Goal: Task Accomplishment & Management: Use online tool/utility

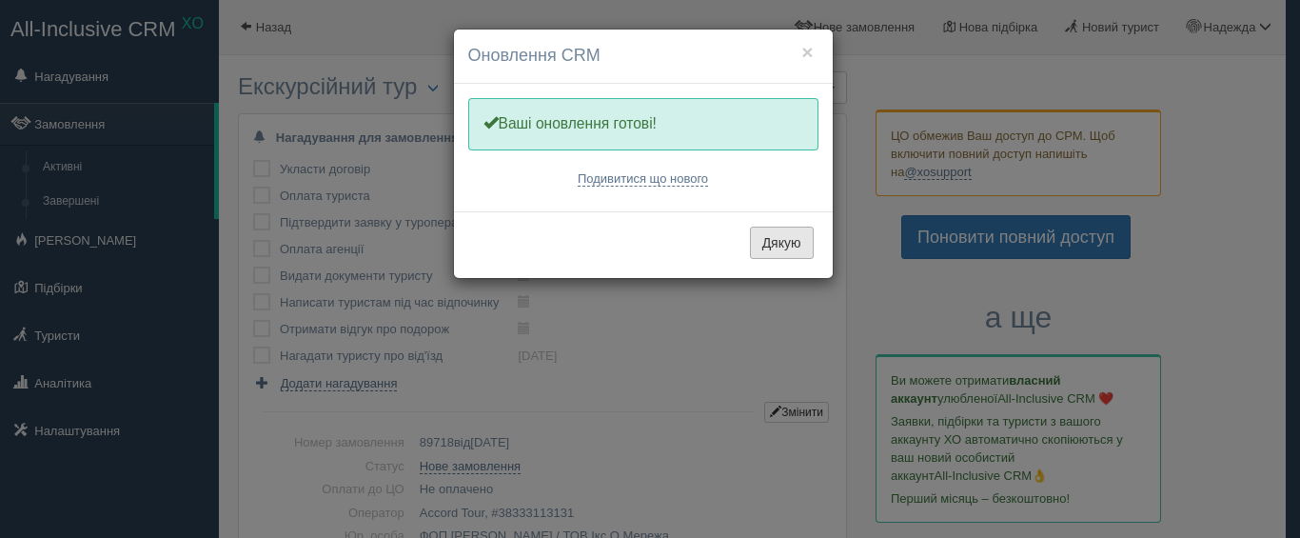
click at [783, 243] on button "Дякую" at bounding box center [782, 242] width 64 height 32
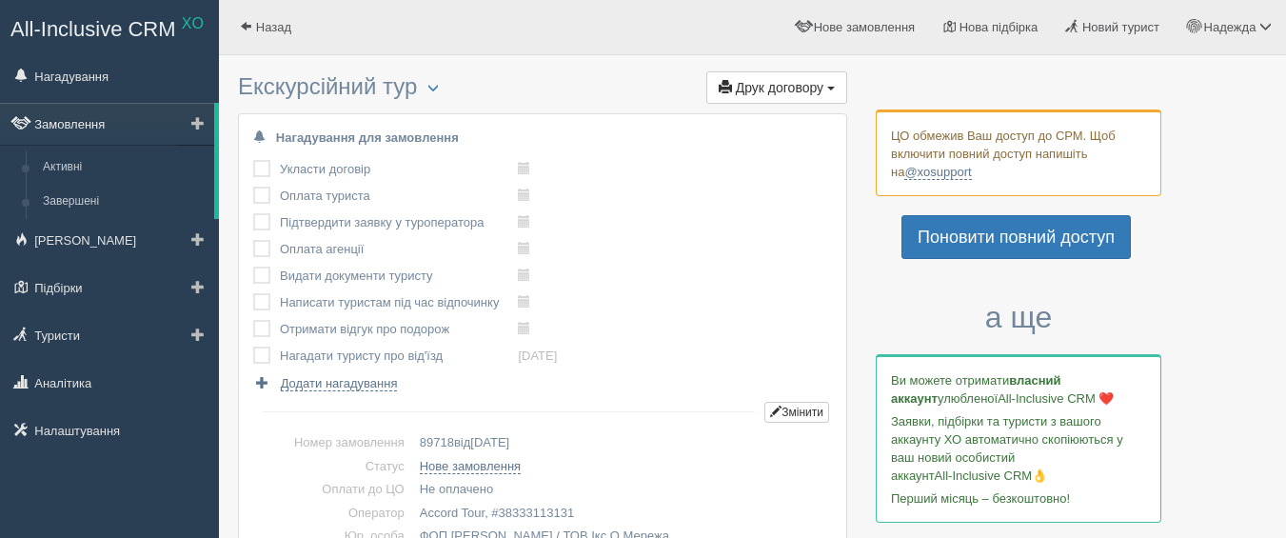
click at [71, 124] on link "Замовлення" at bounding box center [107, 124] width 214 height 42
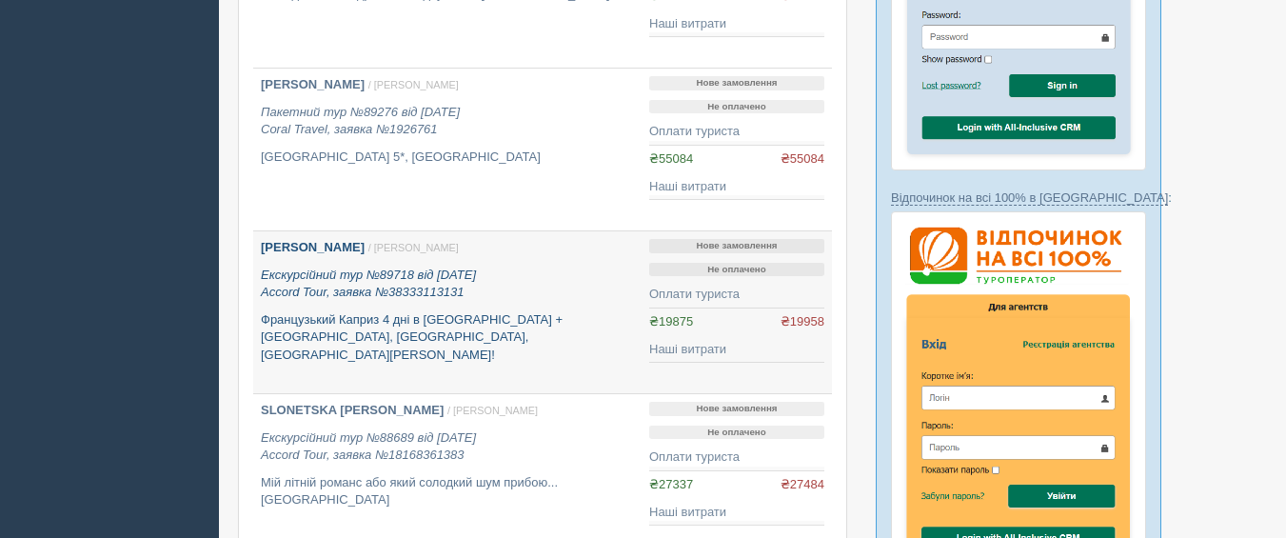
scroll to position [1047, 0]
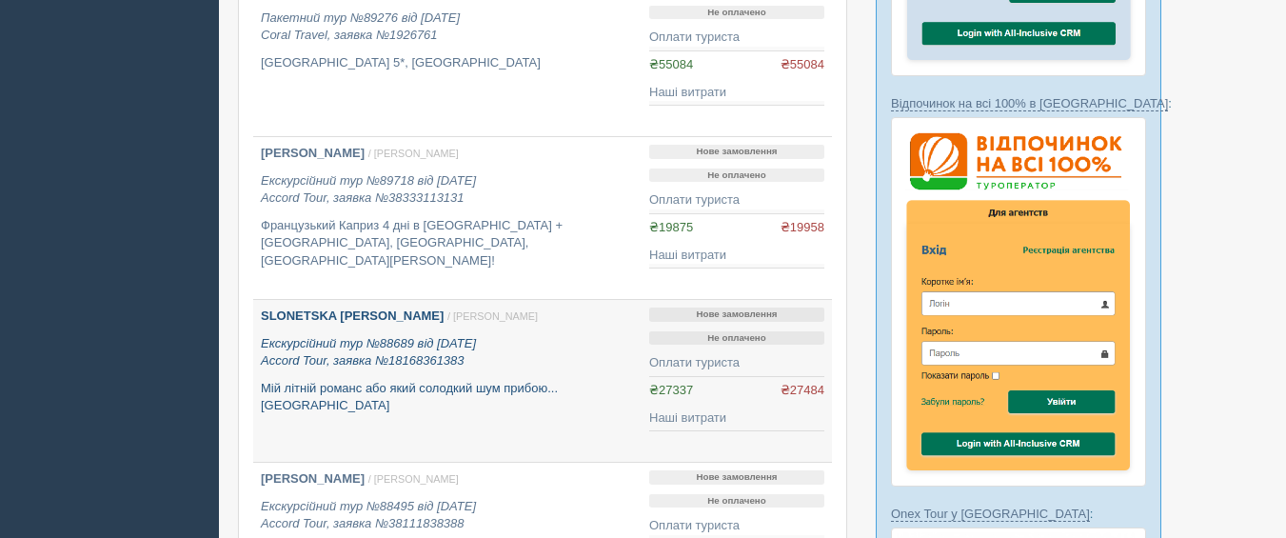
click at [353, 314] on b "SLONETSKA [PERSON_NAME]" at bounding box center [352, 315] width 183 height 14
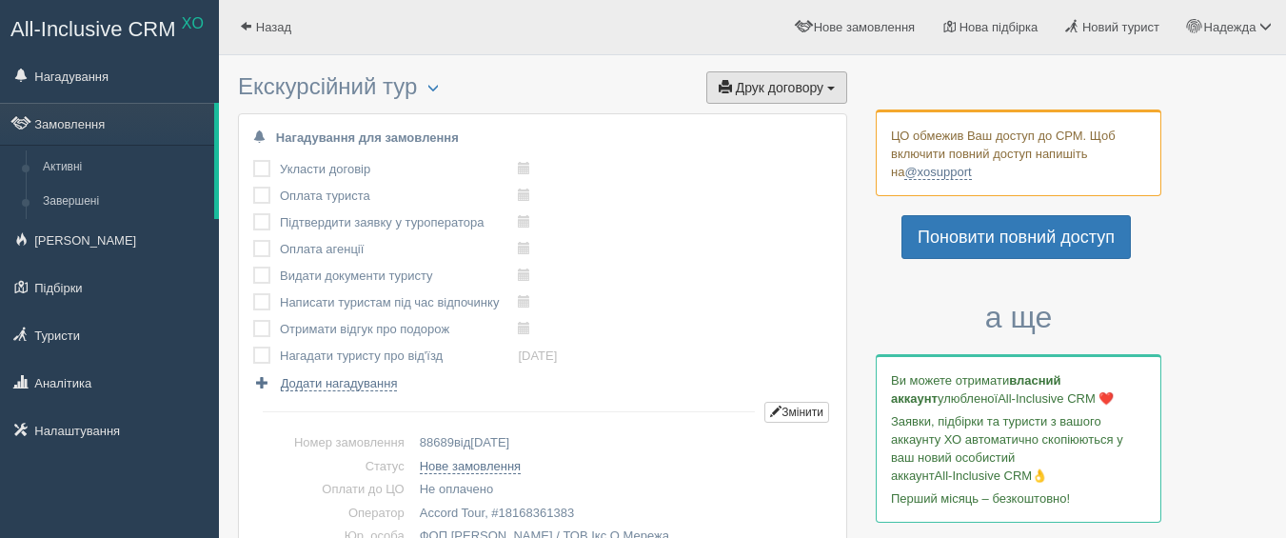
click at [794, 89] on span "Друк договору" at bounding box center [780, 87] width 88 height 15
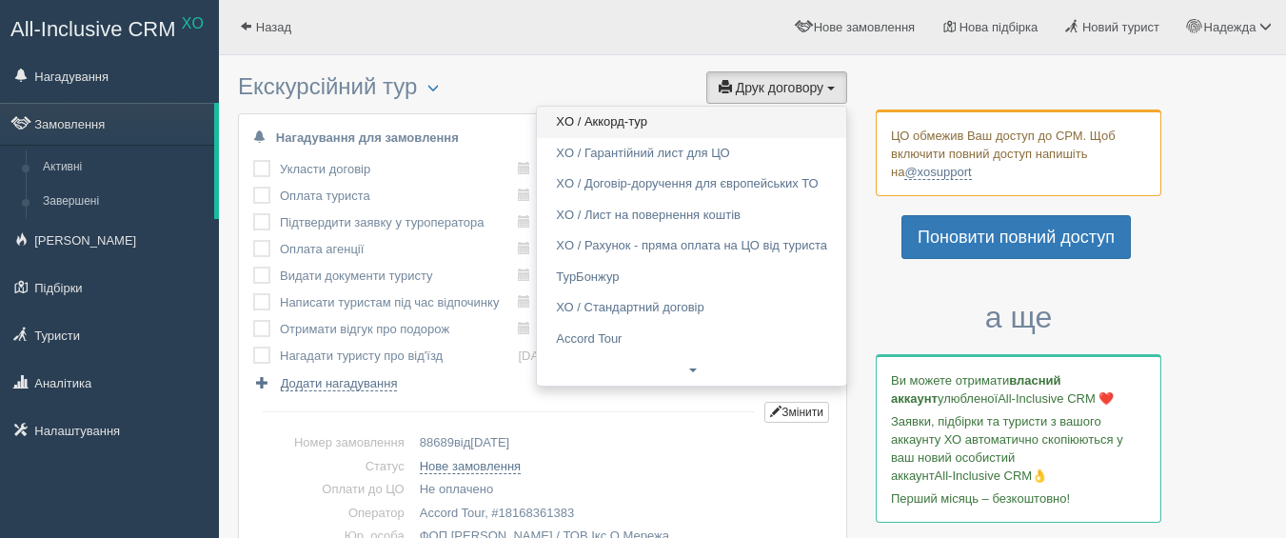
click at [607, 118] on link "XO / Аккорд-тур" at bounding box center [691, 122] width 309 height 31
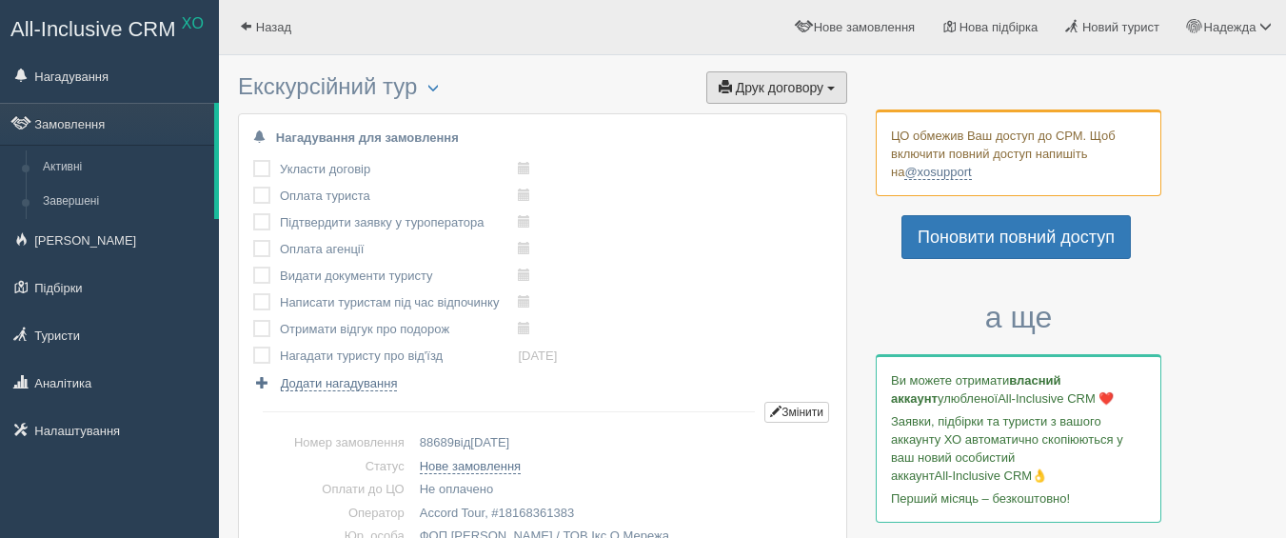
click at [764, 85] on span "Друк договору" at bounding box center [780, 87] width 88 height 15
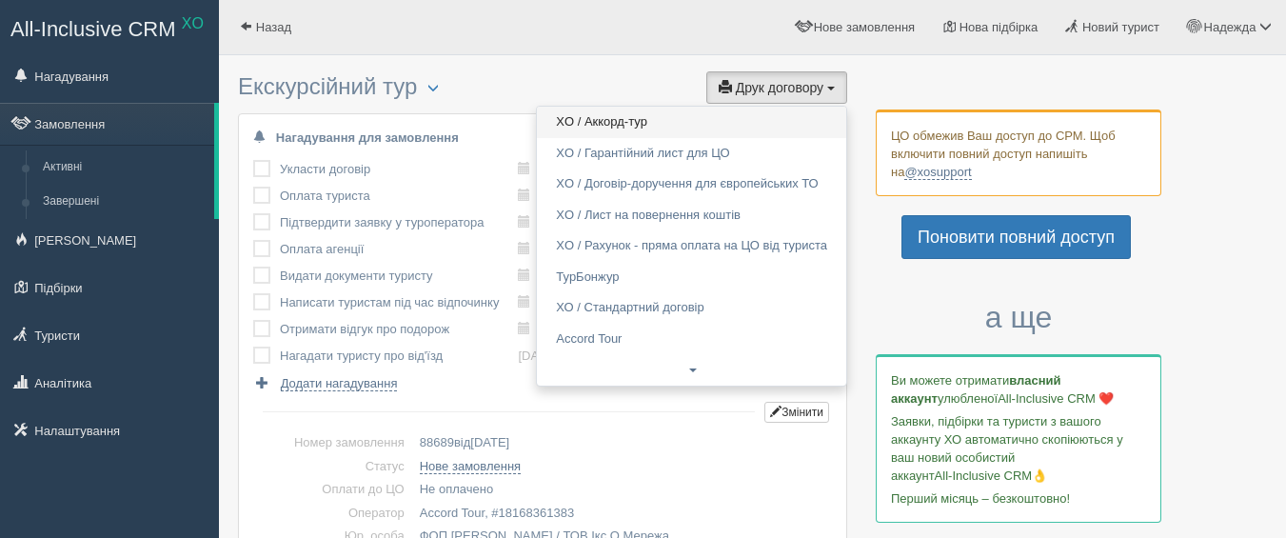
click at [621, 122] on link "XO / Аккорд-тур" at bounding box center [691, 122] width 309 height 31
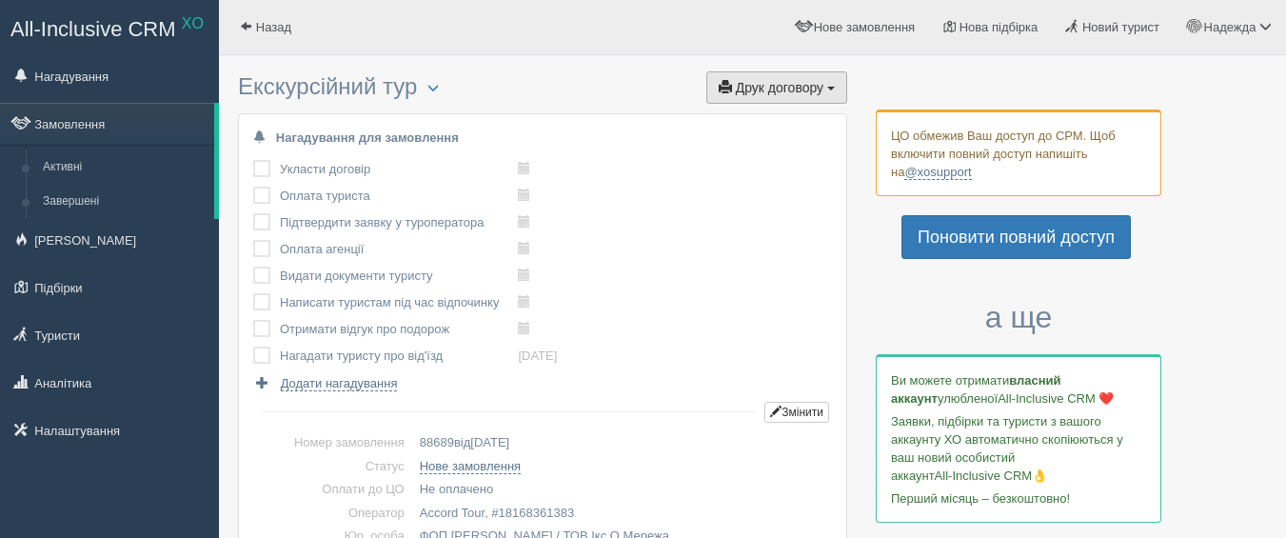
click at [775, 84] on span "Друк договору" at bounding box center [780, 87] width 88 height 15
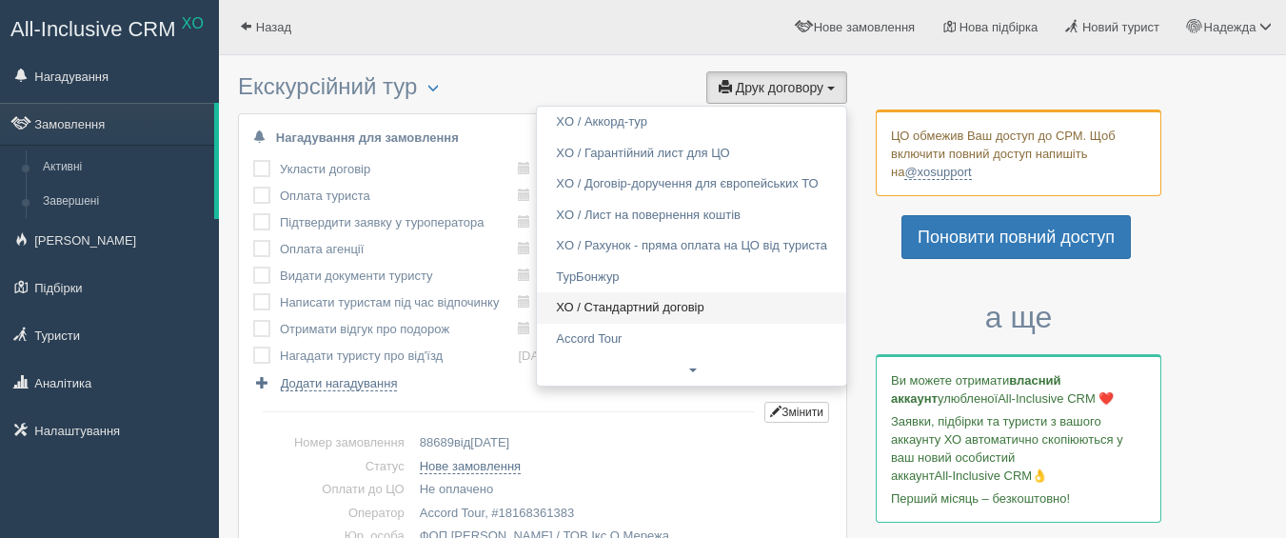
click at [694, 305] on link "ХО / Стандартний договір" at bounding box center [691, 307] width 309 height 31
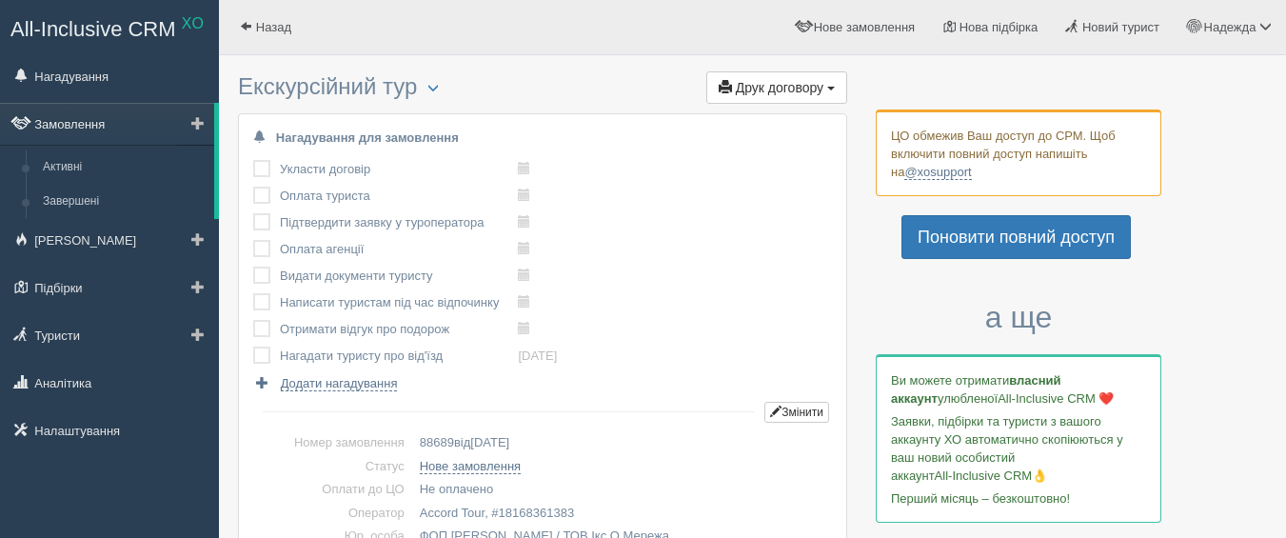
click at [87, 120] on link "Замовлення" at bounding box center [107, 124] width 214 height 42
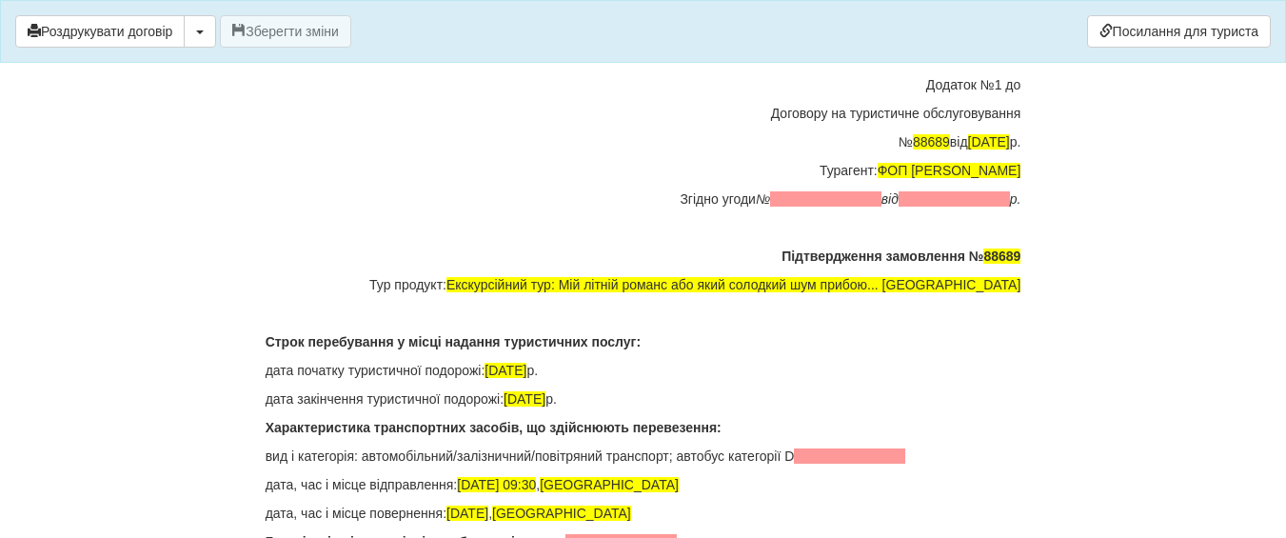
scroll to position [14685, 0]
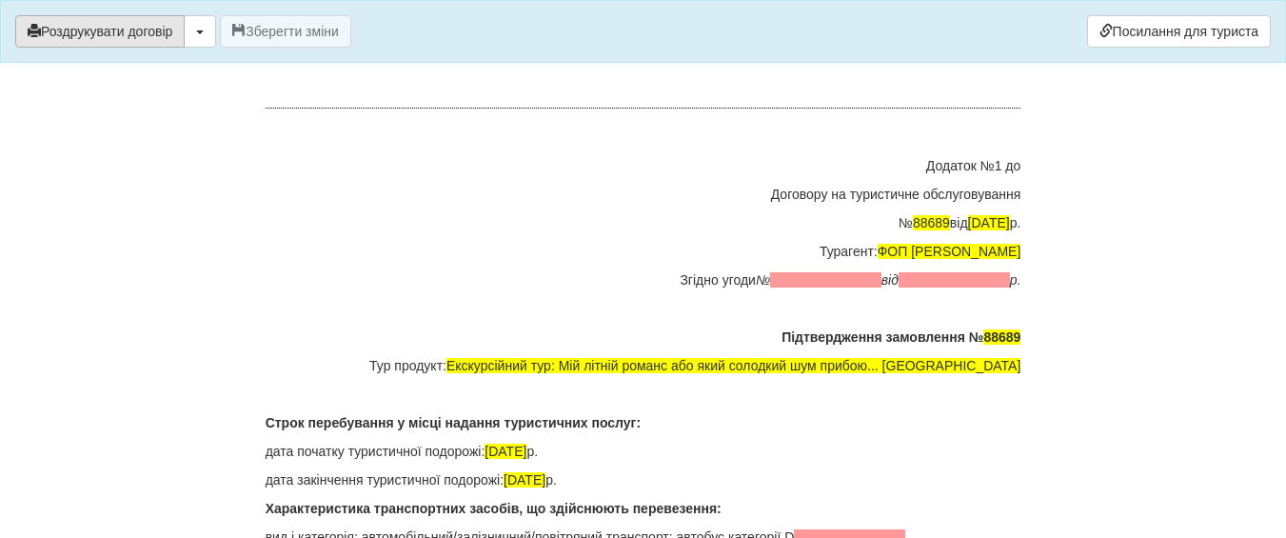
click at [103, 29] on button "Роздрукувати договір" at bounding box center [99, 31] width 169 height 32
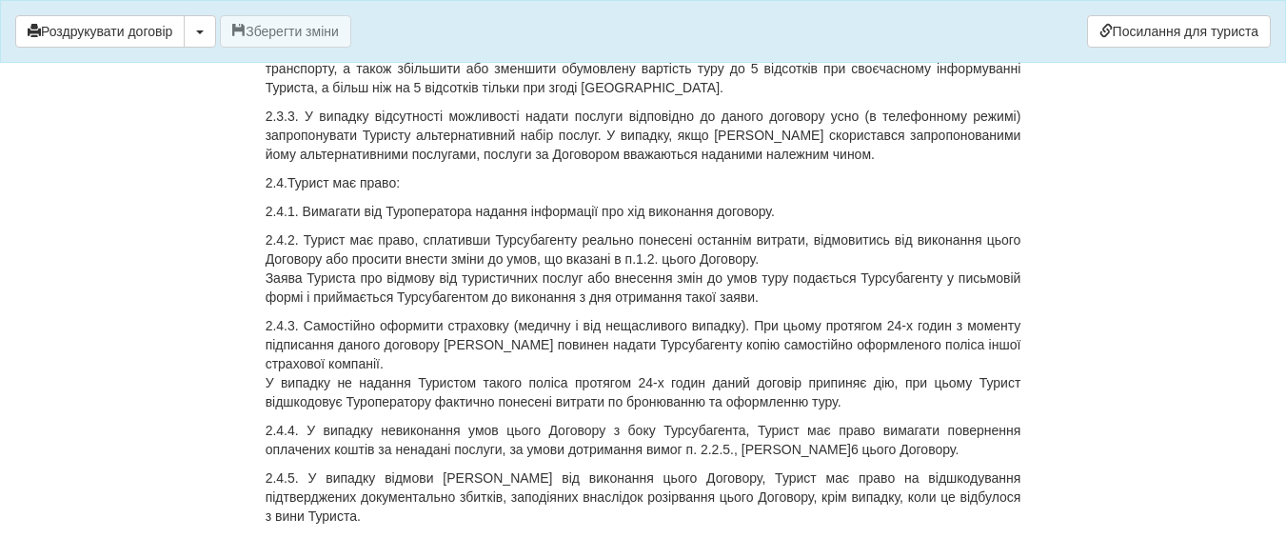
scroll to position [2379, 0]
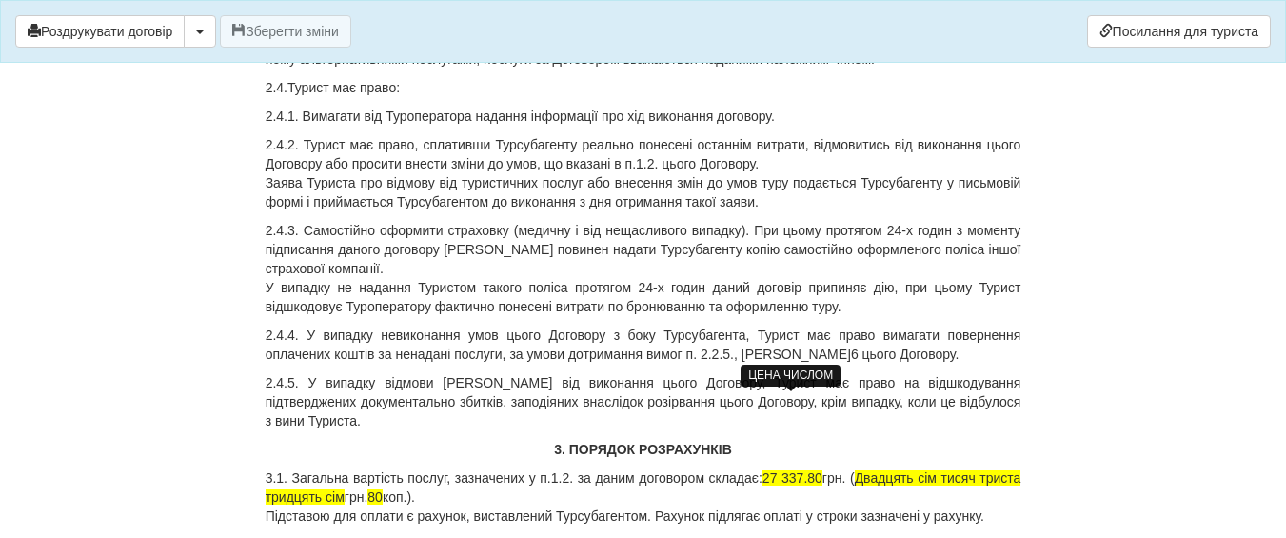
click at [801, 470] on span "27 337.80" at bounding box center [792, 477] width 60 height 15
click at [813, 470] on span "27 331.80" at bounding box center [792, 477] width 60 height 15
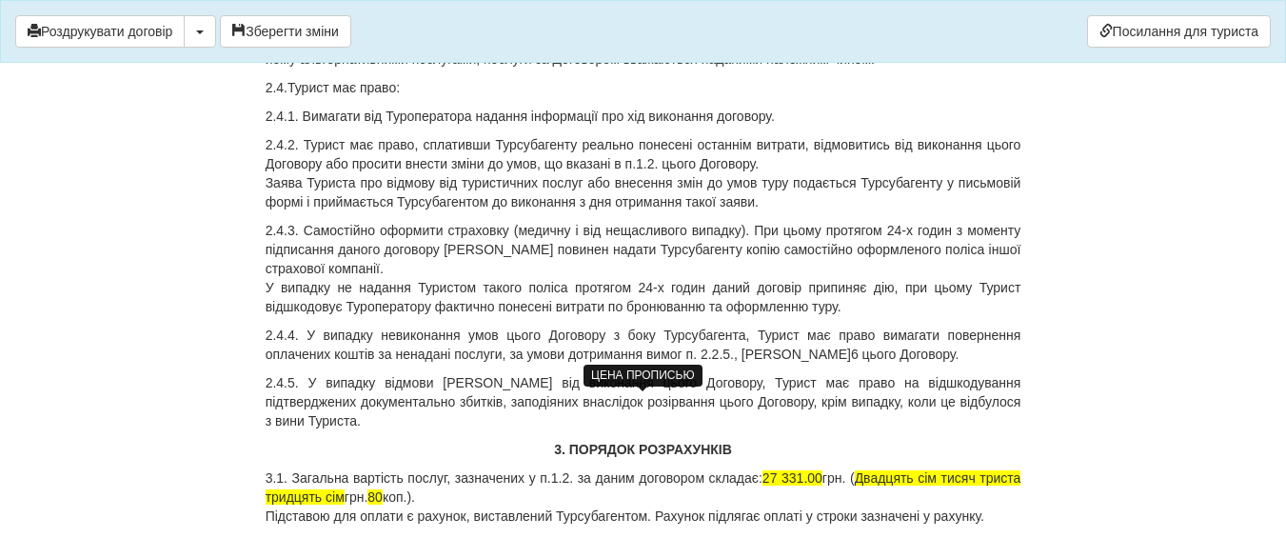
click at [344, 470] on span "Двадцять сім тисяч триста тридцять сім" at bounding box center [643, 487] width 756 height 34
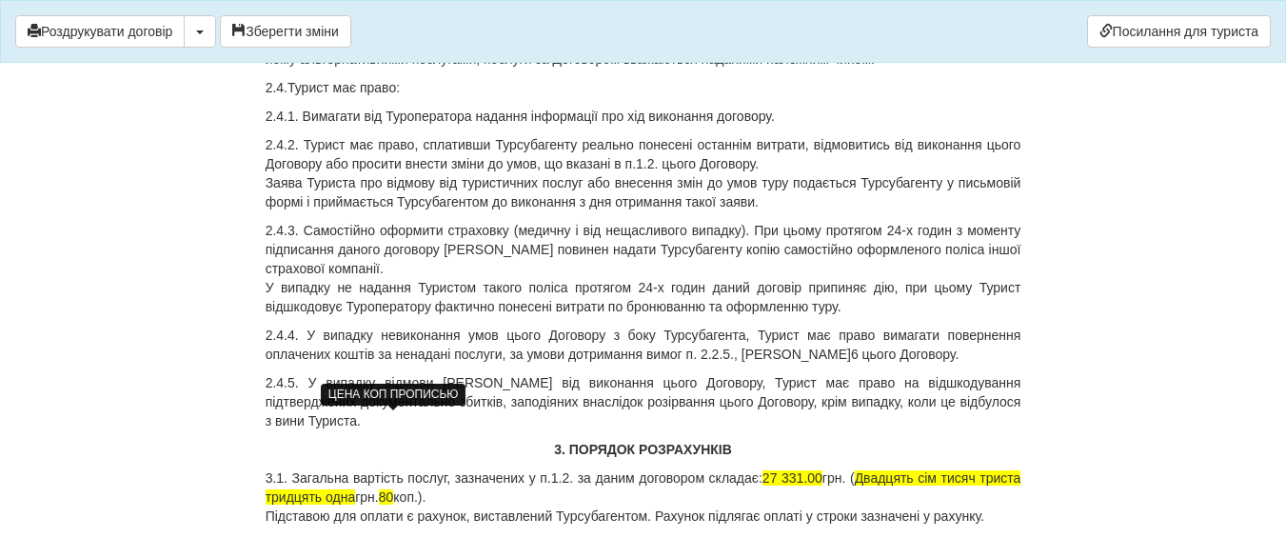
click at [392, 489] on span "80" at bounding box center [386, 496] width 15 height 15
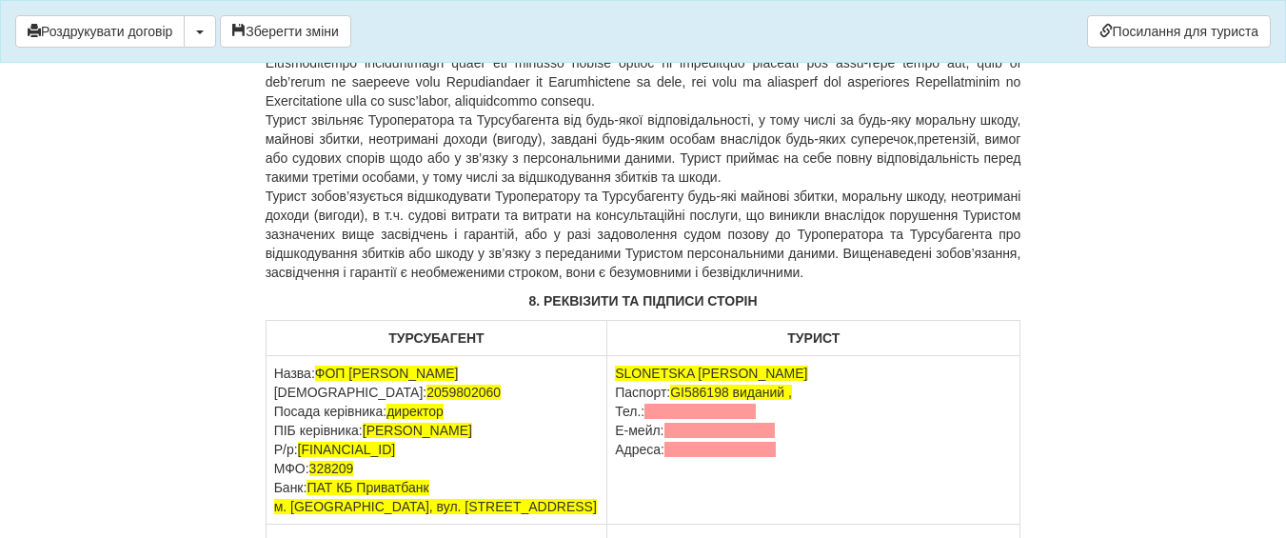
scroll to position [5633, 0]
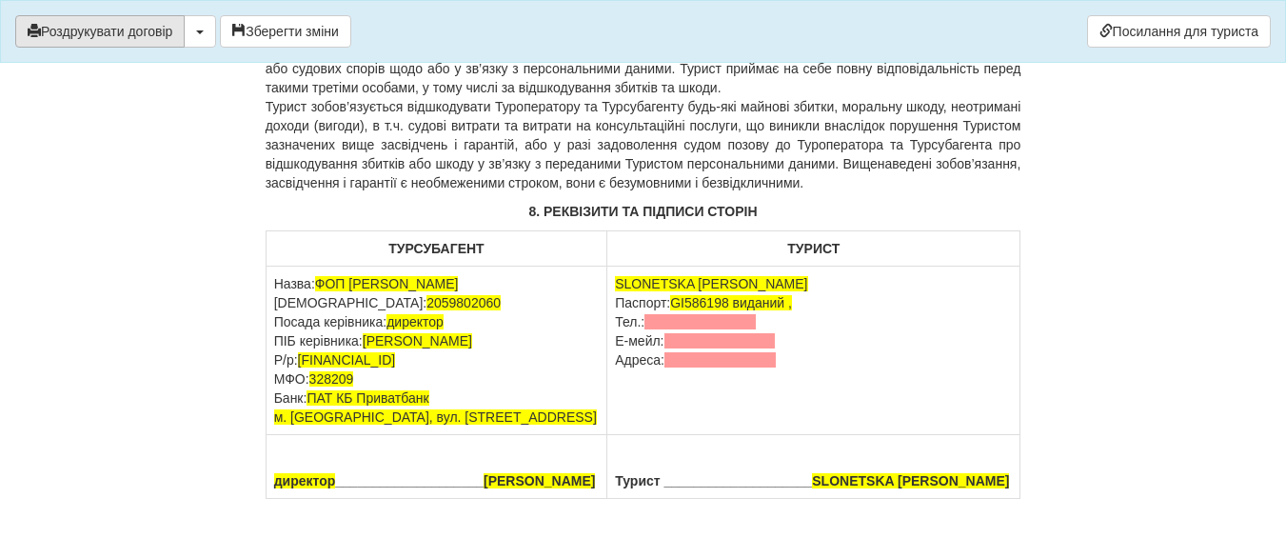
click at [115, 29] on button "Роздрукувати договір" at bounding box center [99, 31] width 169 height 32
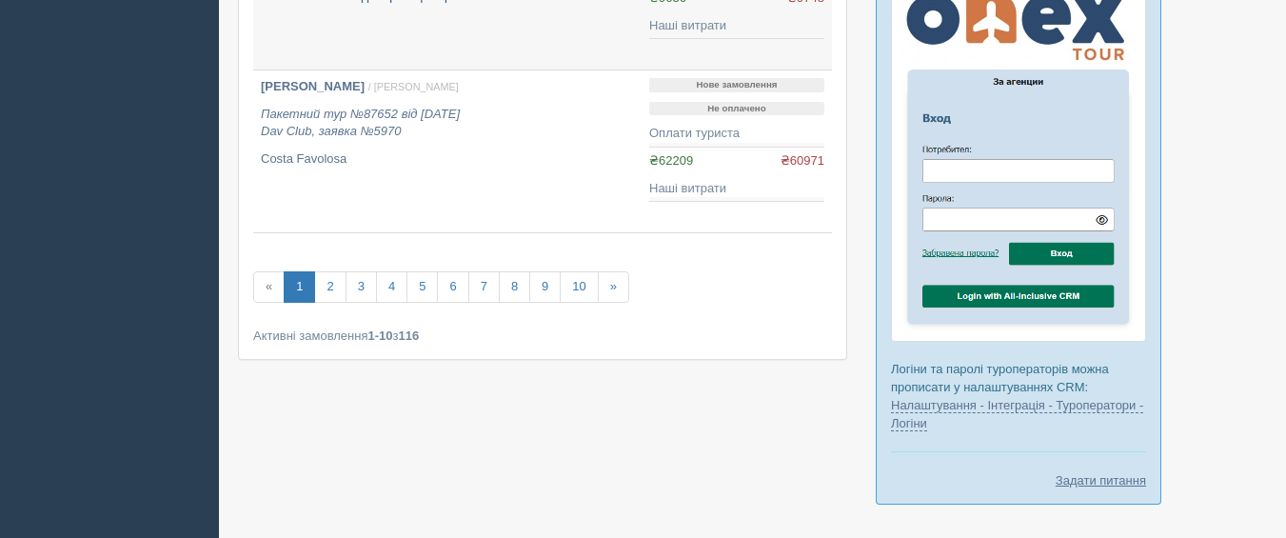
scroll to position [1618, 0]
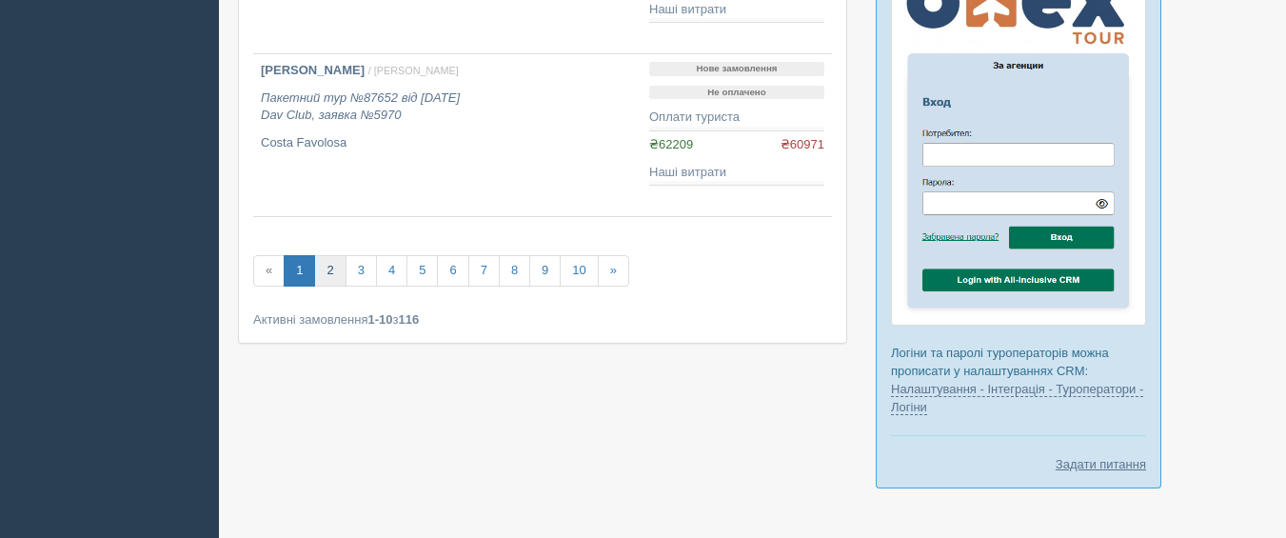
click at [327, 267] on link "2" at bounding box center [329, 270] width 31 height 31
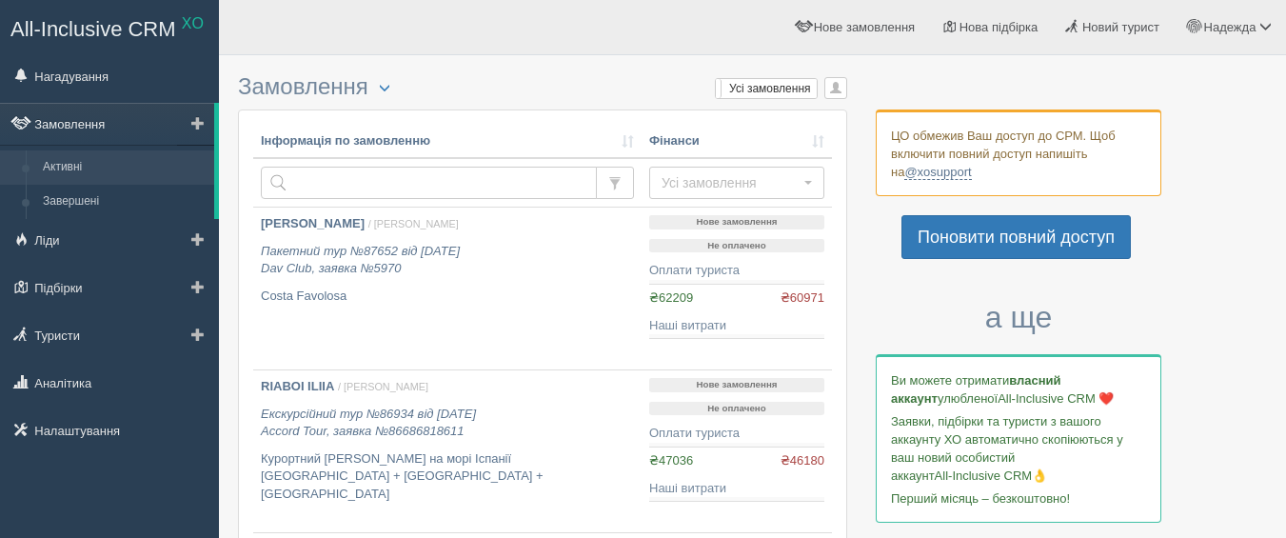
click at [84, 128] on link "Замовлення" at bounding box center [107, 124] width 214 height 42
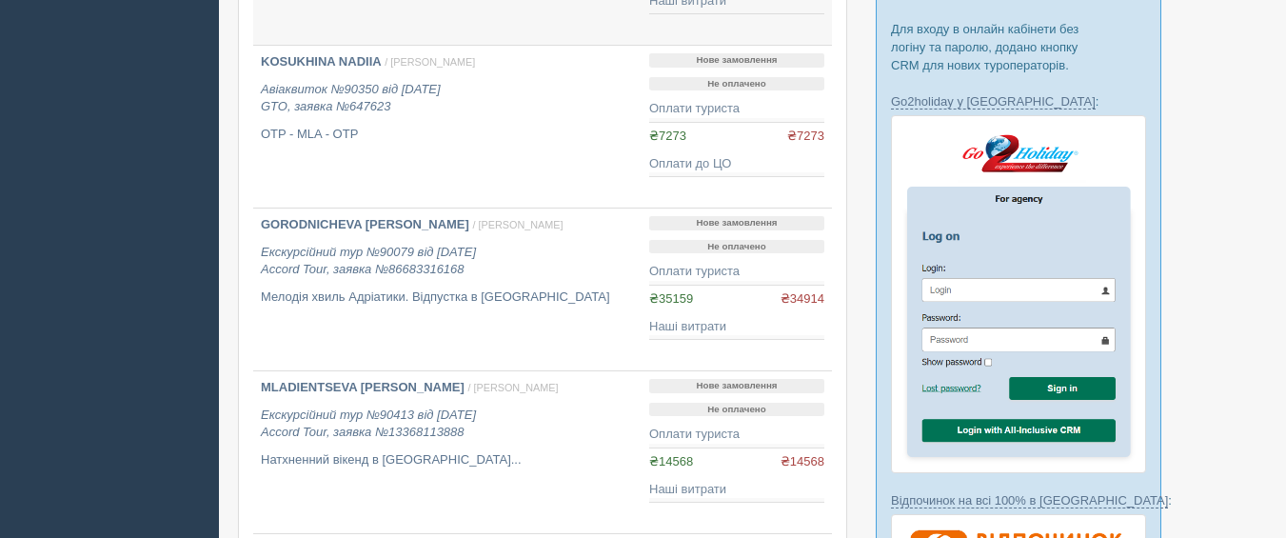
scroll to position [666, 0]
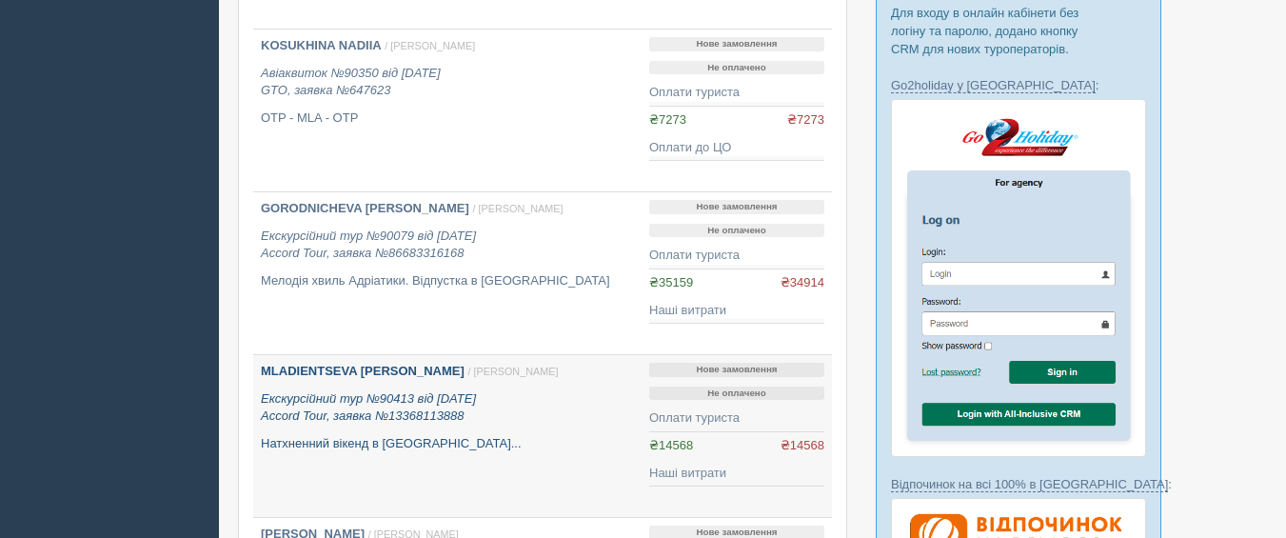
click at [372, 363] on b "MLADIENTSEVA [PERSON_NAME]" at bounding box center [363, 370] width 204 height 14
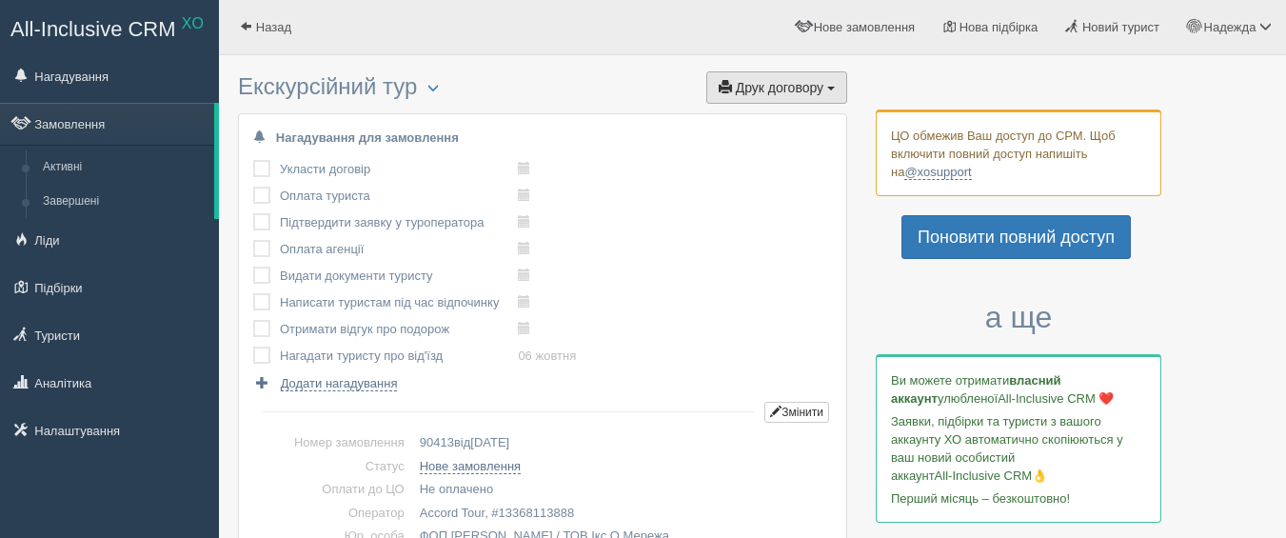
click at [815, 91] on span "Друк договору" at bounding box center [780, 87] width 88 height 15
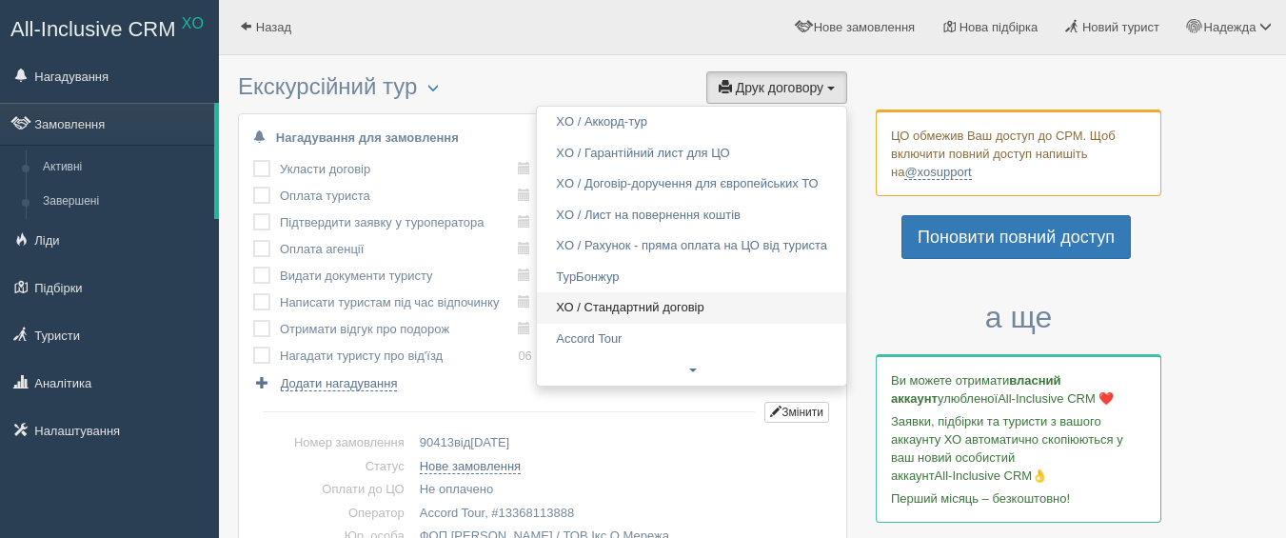
click at [682, 307] on link "ХО / Стандартний договір" at bounding box center [691, 307] width 309 height 31
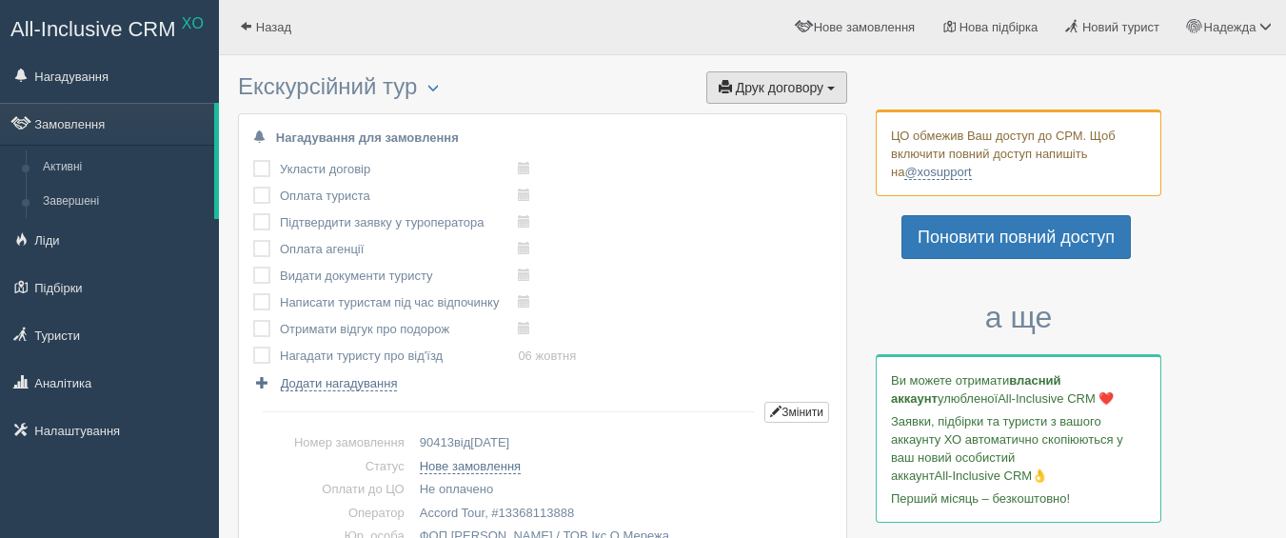
click at [771, 91] on span "Друк договору" at bounding box center [780, 87] width 88 height 15
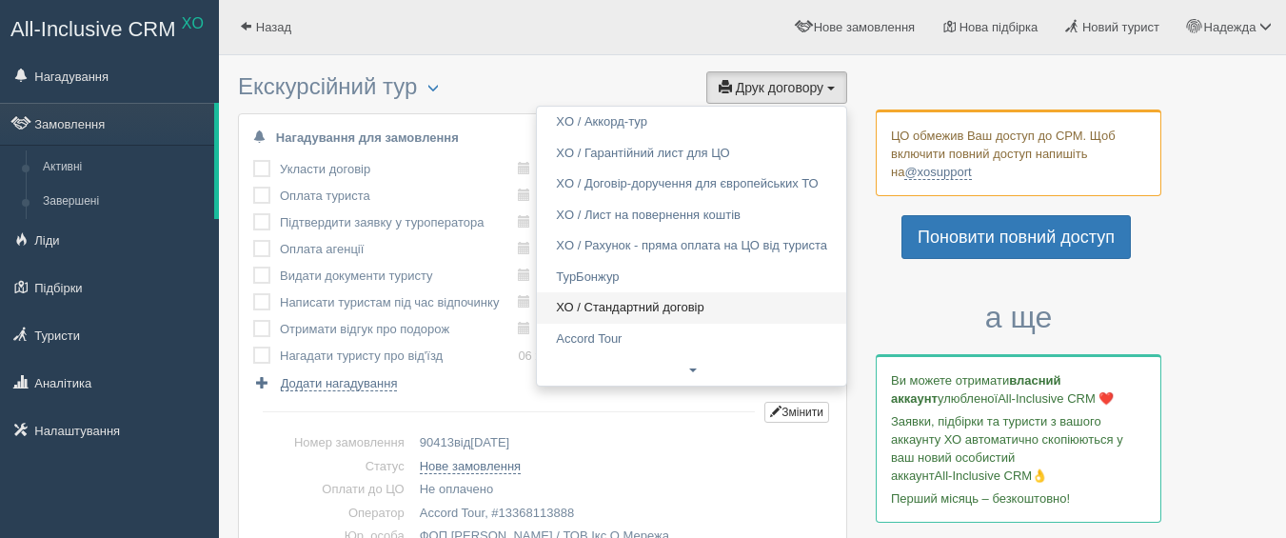
click at [677, 312] on link "ХО / Стандартний договір" at bounding box center [691, 307] width 309 height 31
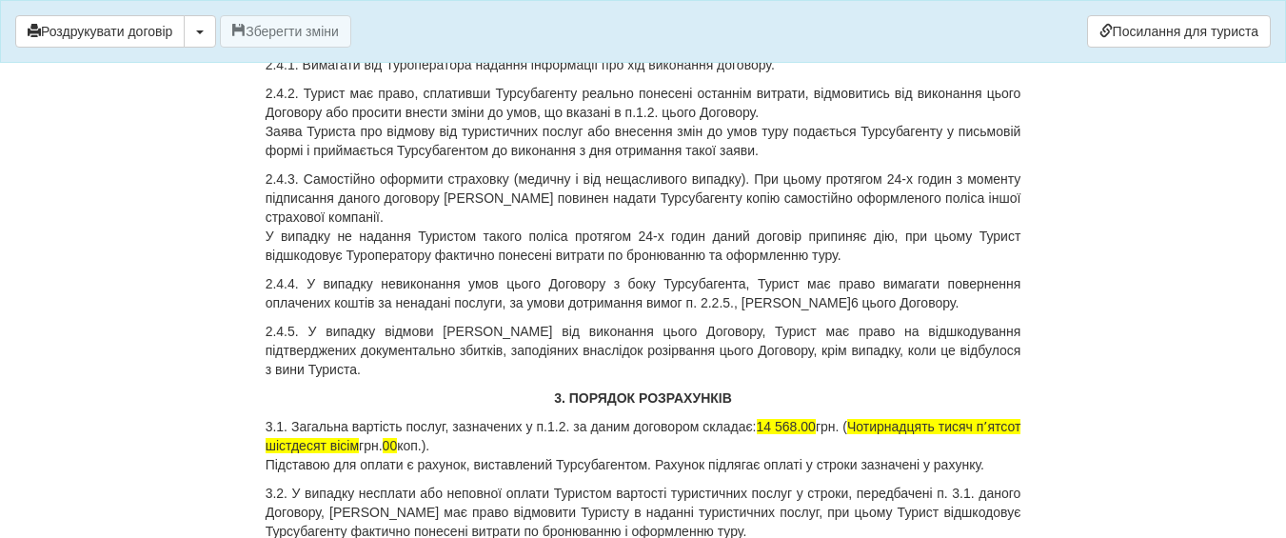
scroll to position [2474, 0]
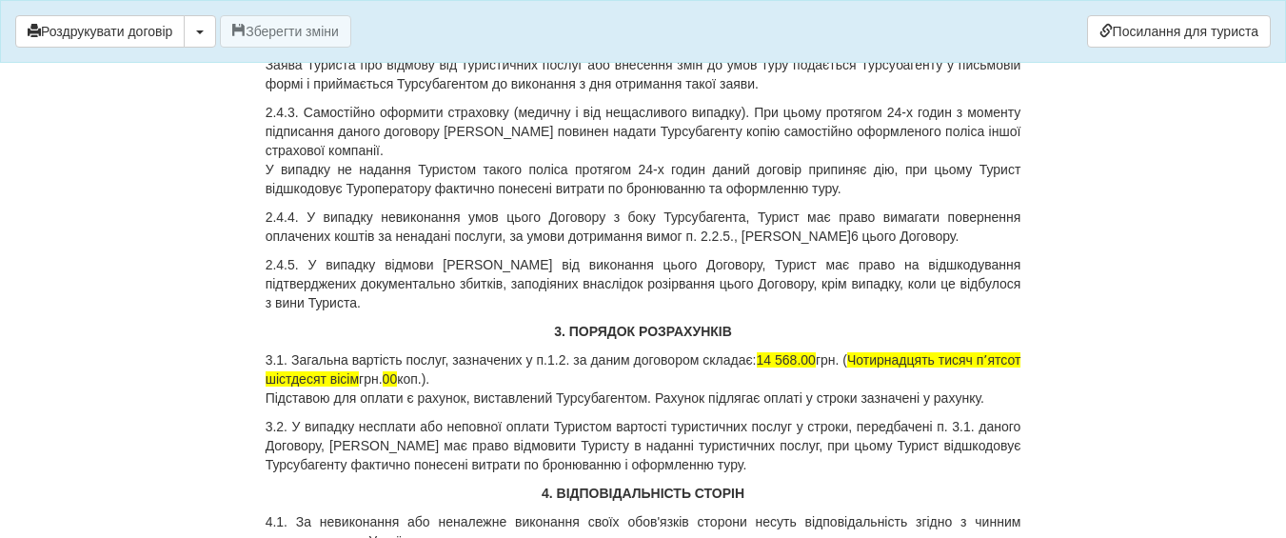
scroll to position [2664, 0]
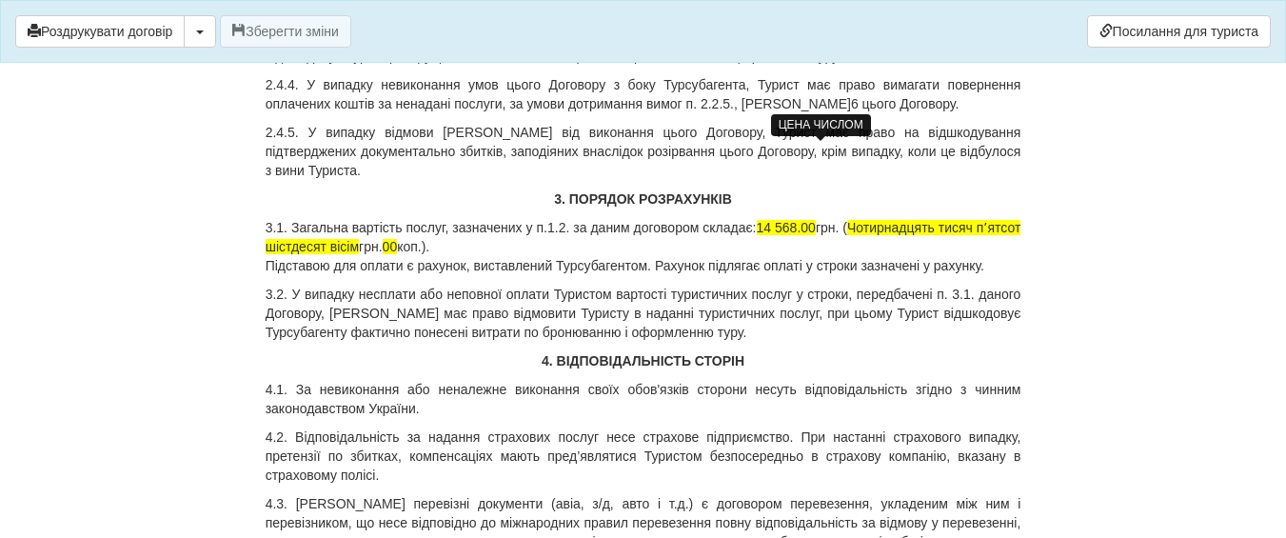
click at [815, 220] on span "14 568.00" at bounding box center [785, 227] width 59 height 15
click at [815, 220] on span "14 968.00" at bounding box center [785, 227] width 59 height 15
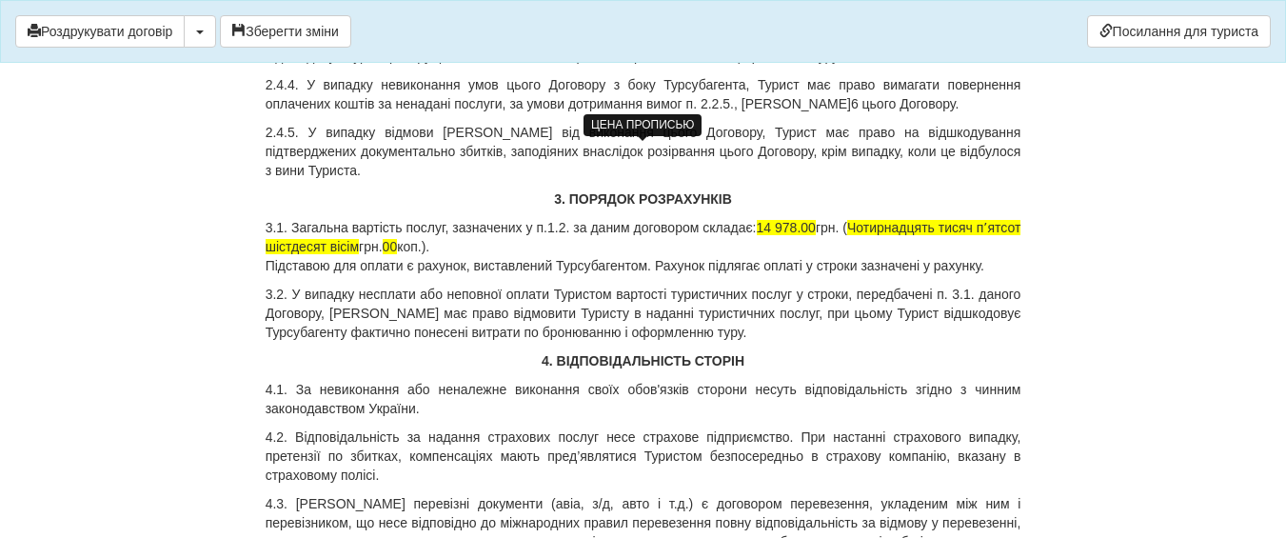
click at [284, 220] on span "Чотирнадцять тисяч пʼятсот шістдесят вісім" at bounding box center [643, 237] width 756 height 34
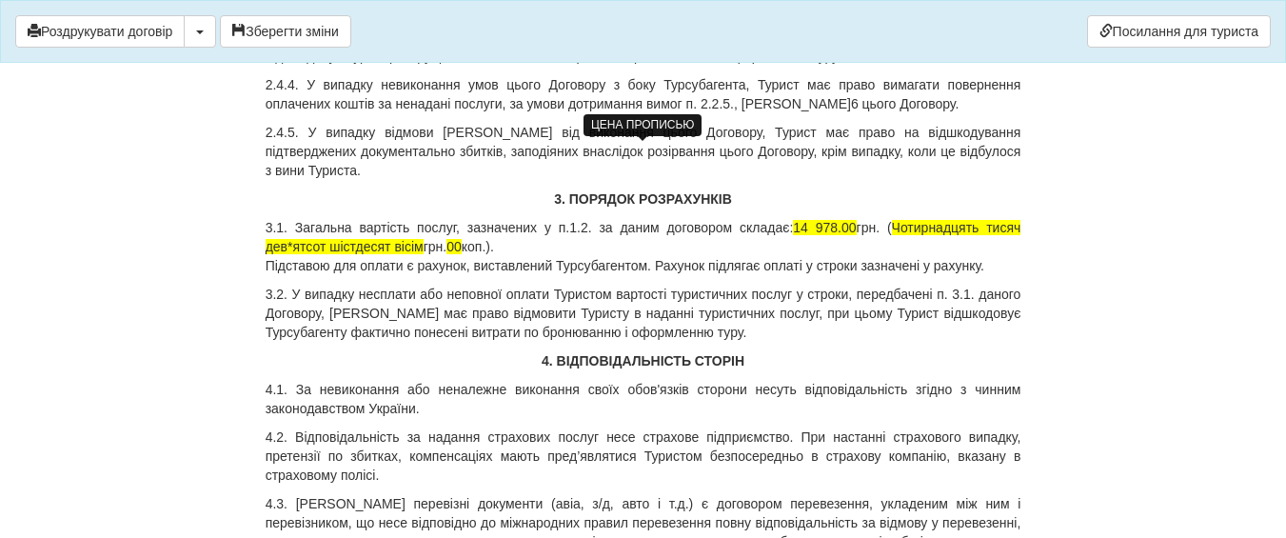
click at [305, 220] on span "Чотирнадцять тисяч дев*ятсот шістдесят вісім" at bounding box center [643, 237] width 756 height 34
click at [363, 220] on span "Чотирнадцять тисяч дев*ятьсот шістдесят вісім" at bounding box center [643, 237] width 756 height 34
click at [363, 220] on span "Чотирнадцять тисяч дев*ятьсот сдесят вісім" at bounding box center [643, 237] width 756 height 34
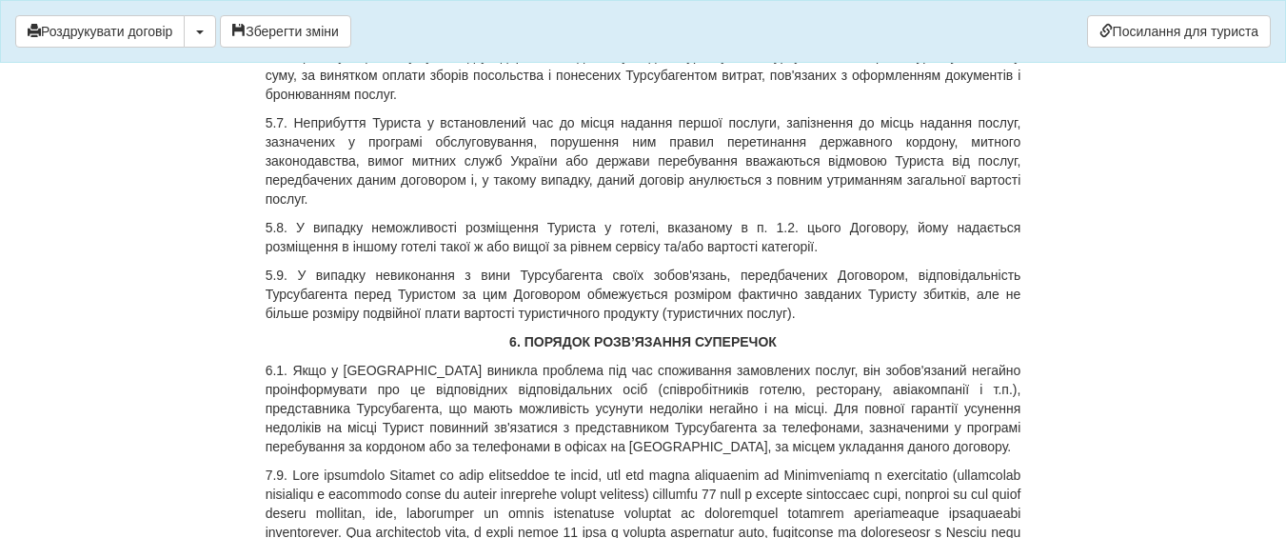
scroll to position [5234, 0]
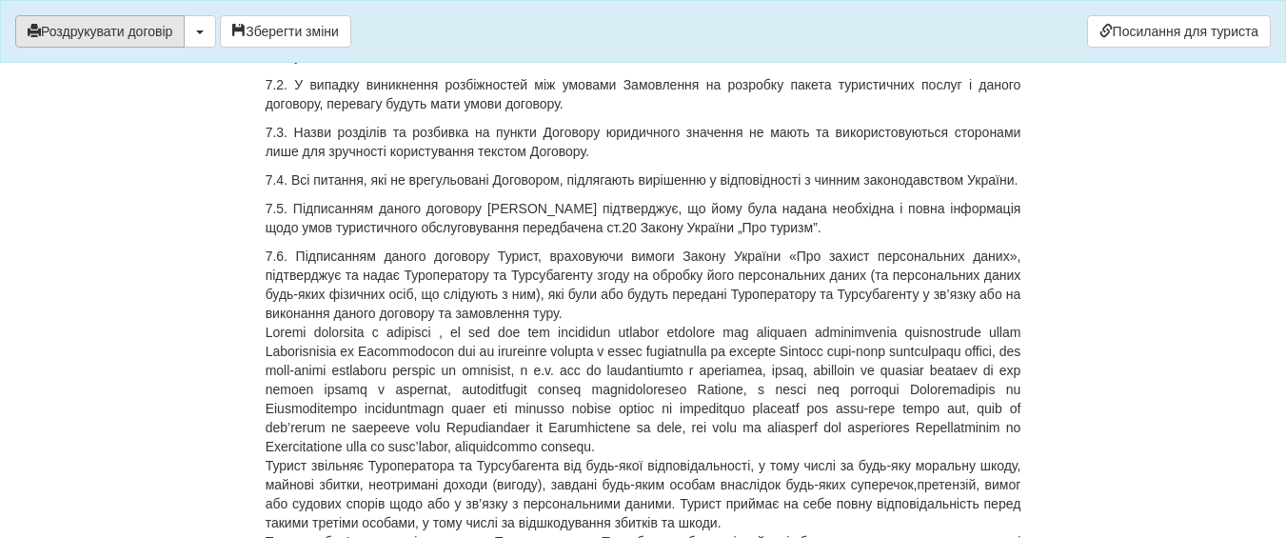
click at [106, 26] on button "Роздрукувати договір" at bounding box center [99, 31] width 169 height 32
